Goal: Check status: Check status

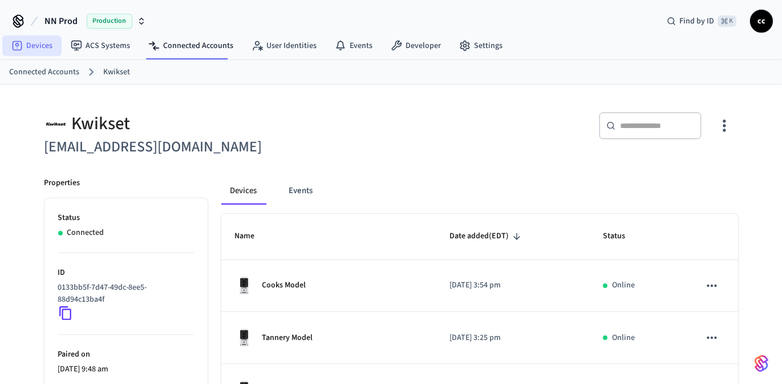
click at [32, 45] on link "Devices" at bounding box center [31, 45] width 59 height 21
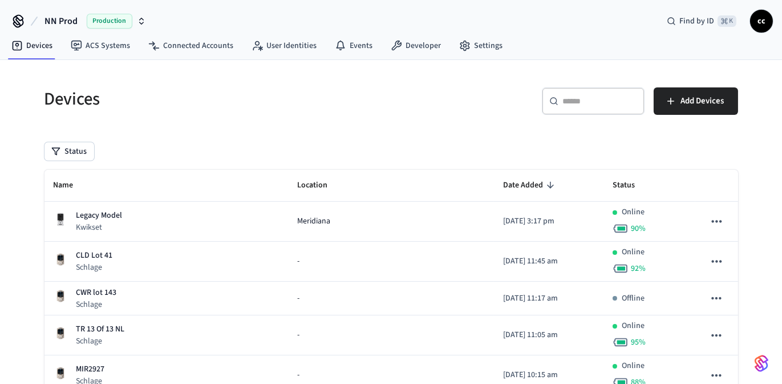
click at [579, 102] on input "text" at bounding box center [600, 100] width 74 height 11
paste input "**********"
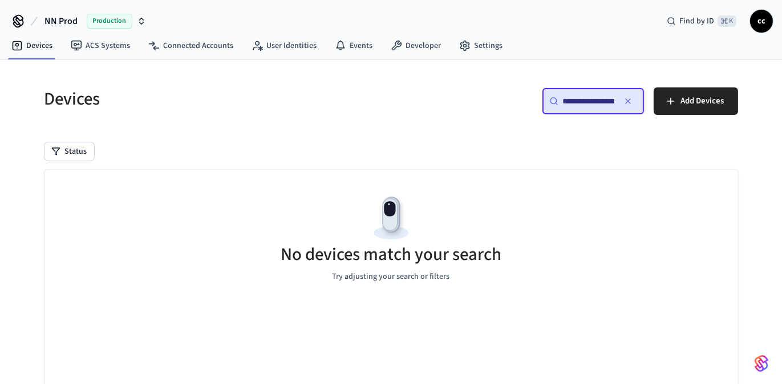
scroll to position [0, 84]
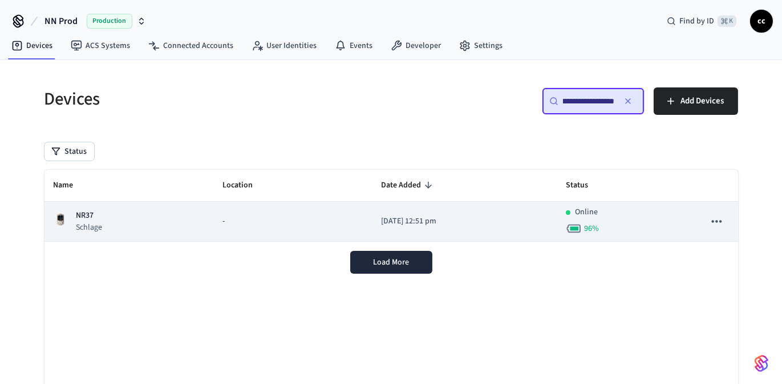
type input "**********"
click at [470, 222] on p "[DATE] 12:51 pm" at bounding box center [464, 221] width 167 height 12
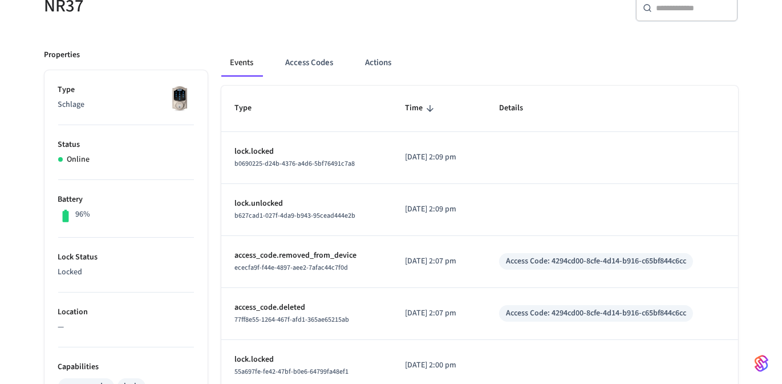
scroll to position [115, 0]
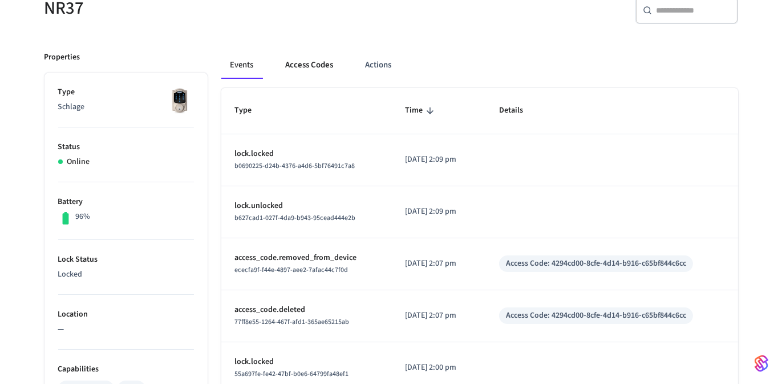
click at [309, 63] on button "Access Codes" at bounding box center [310, 64] width 66 height 27
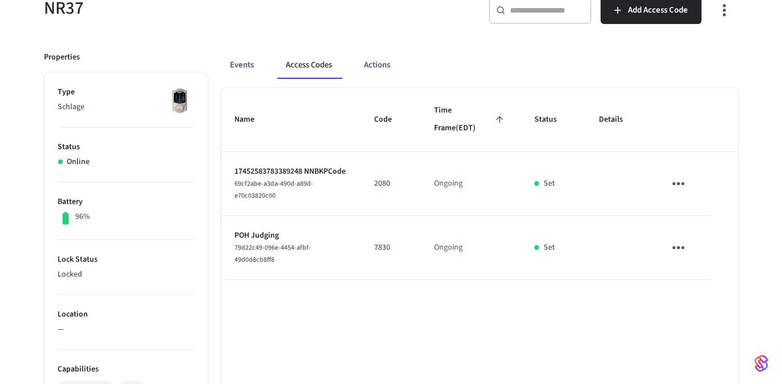
scroll to position [86, 0]
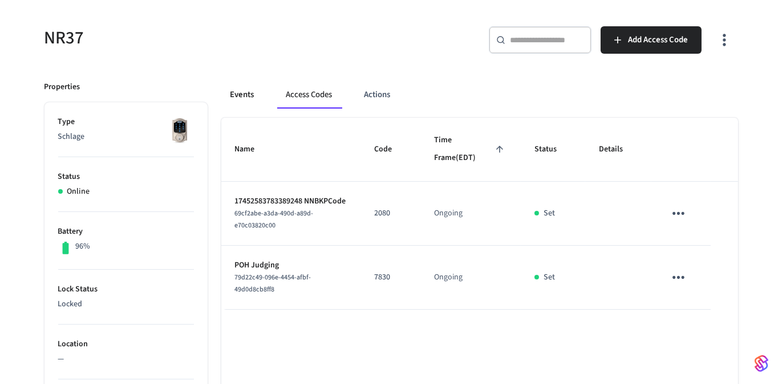
click at [243, 99] on button "Events" at bounding box center [242, 94] width 42 height 27
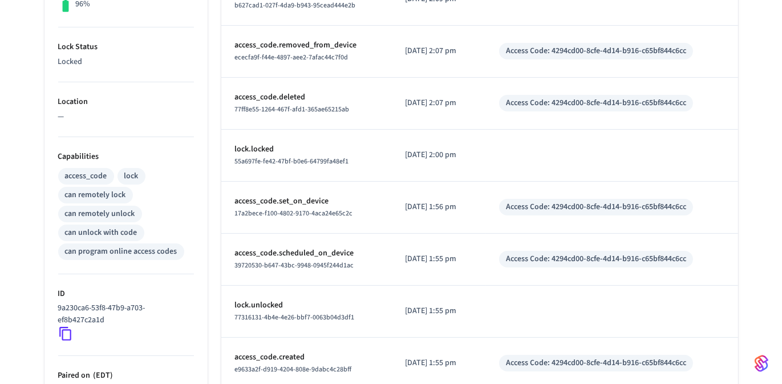
scroll to position [333, 0]
